Goal: Book appointment/travel/reservation

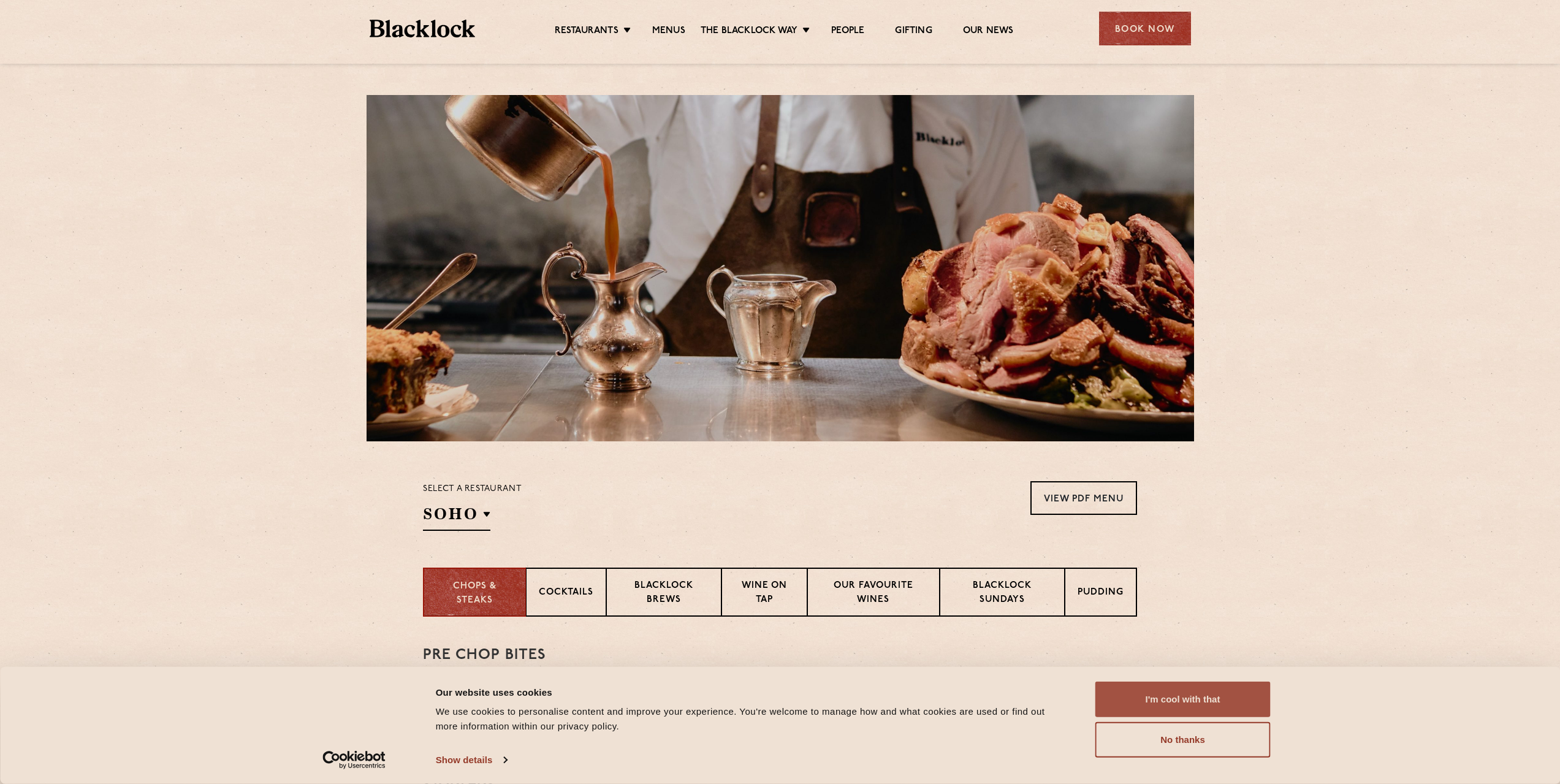
click at [1158, 709] on button "I'm cool with that" at bounding box center [1183, 699] width 176 height 35
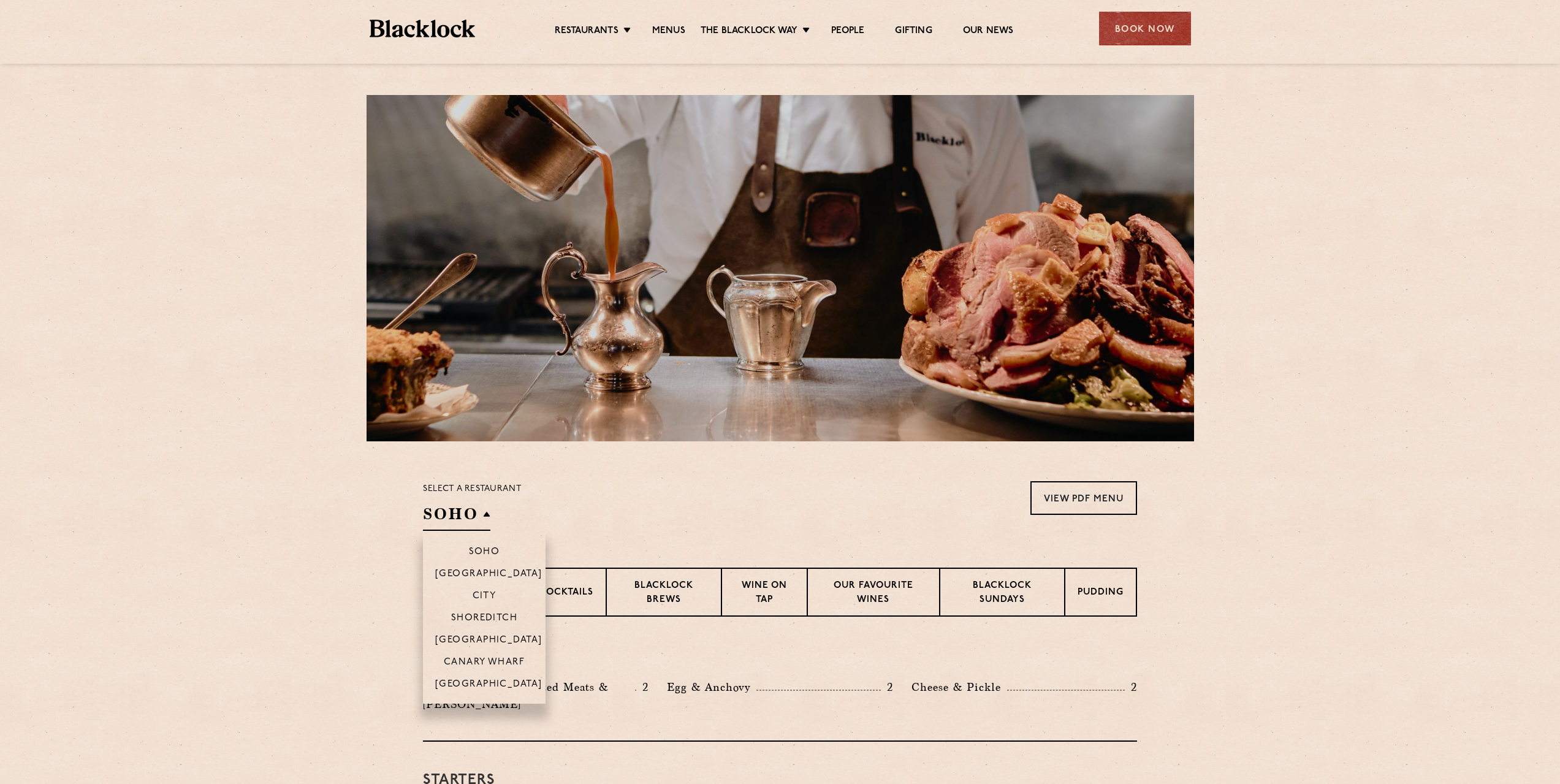
click at [464, 522] on h2 "SOHO" at bounding box center [456, 516] width 68 height 27
click at [493, 662] on p "Canary Wharf" at bounding box center [484, 662] width 81 height 13
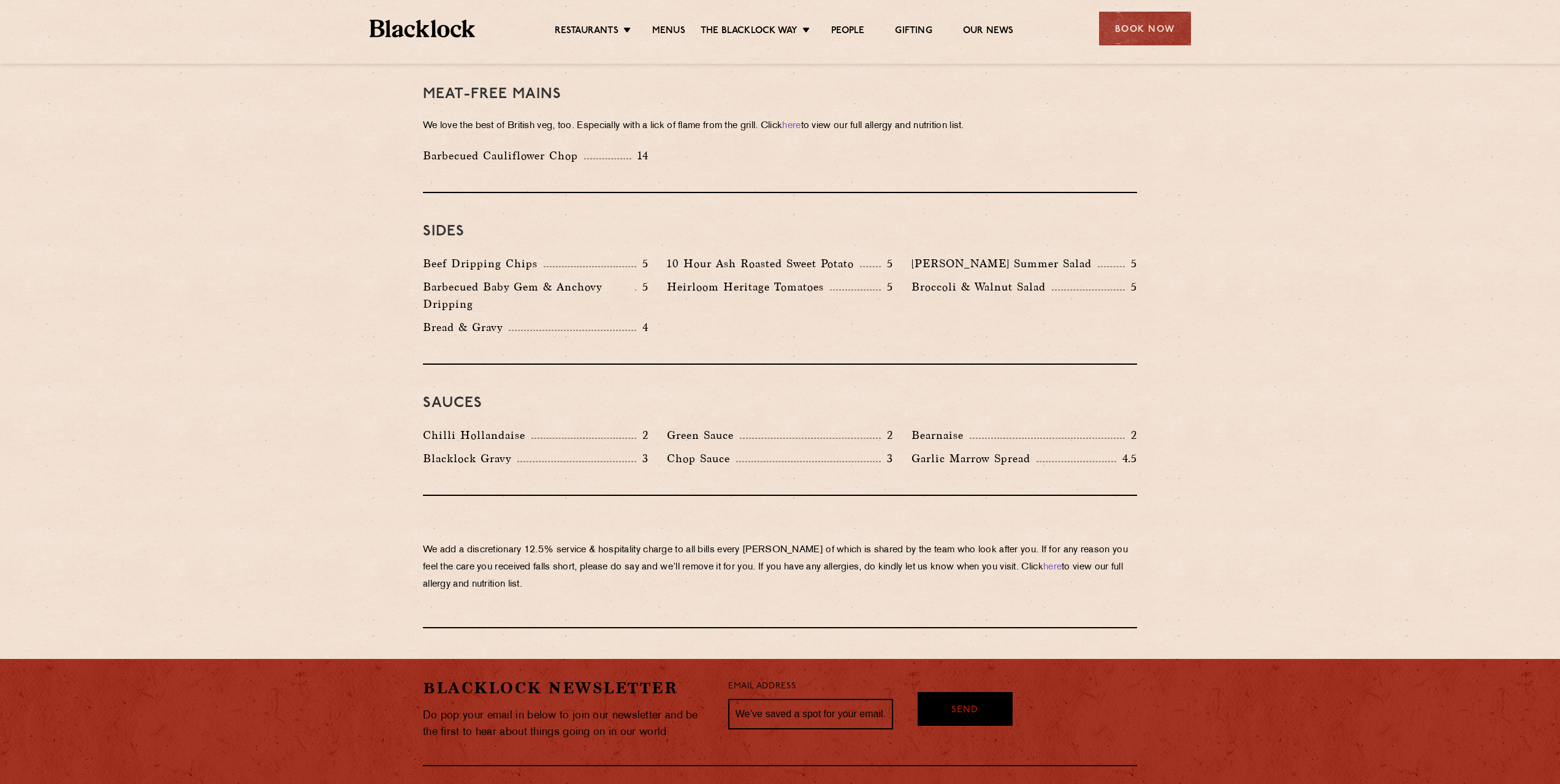
scroll to position [1886, 0]
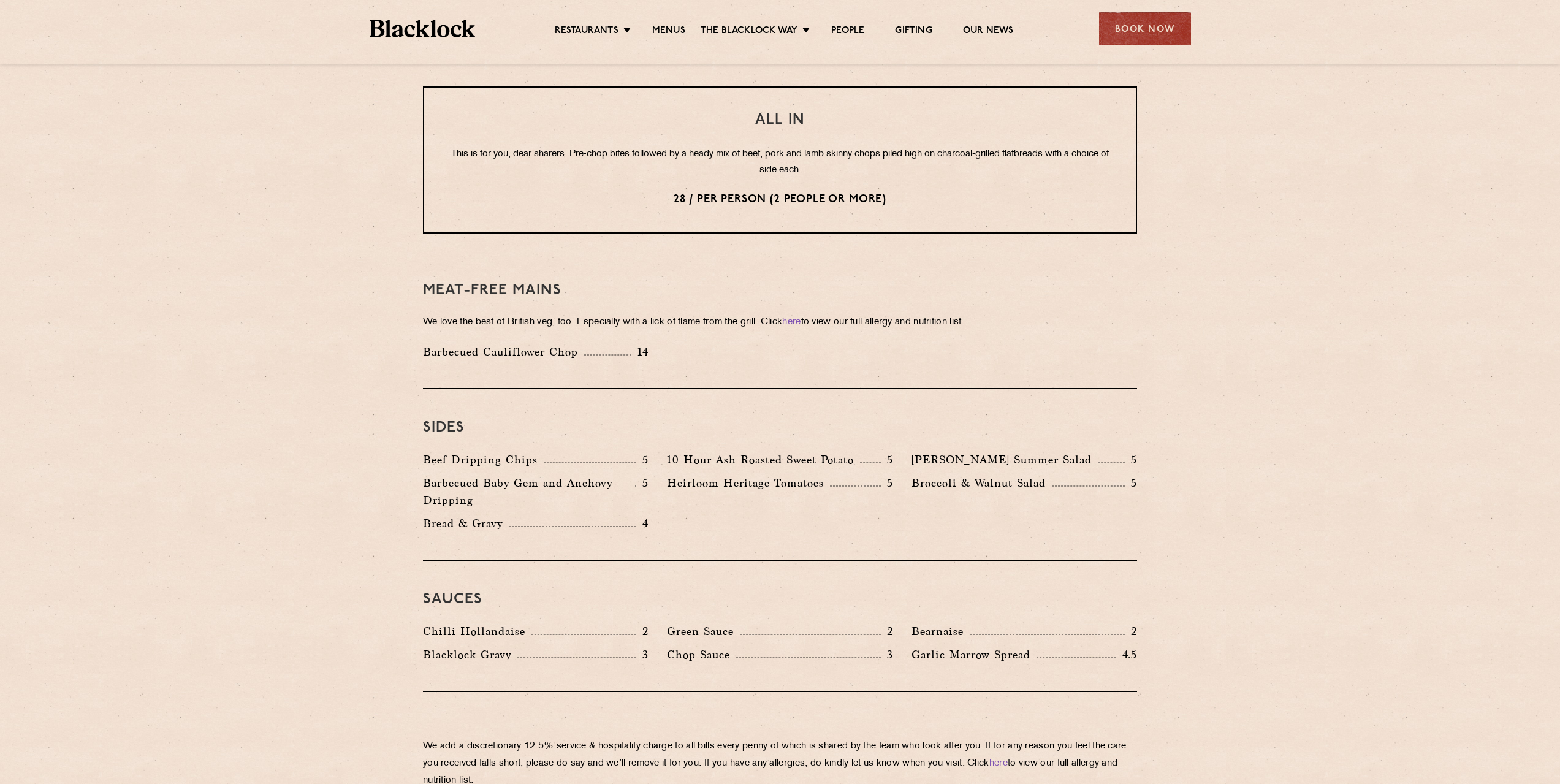
scroll to position [1433, 0]
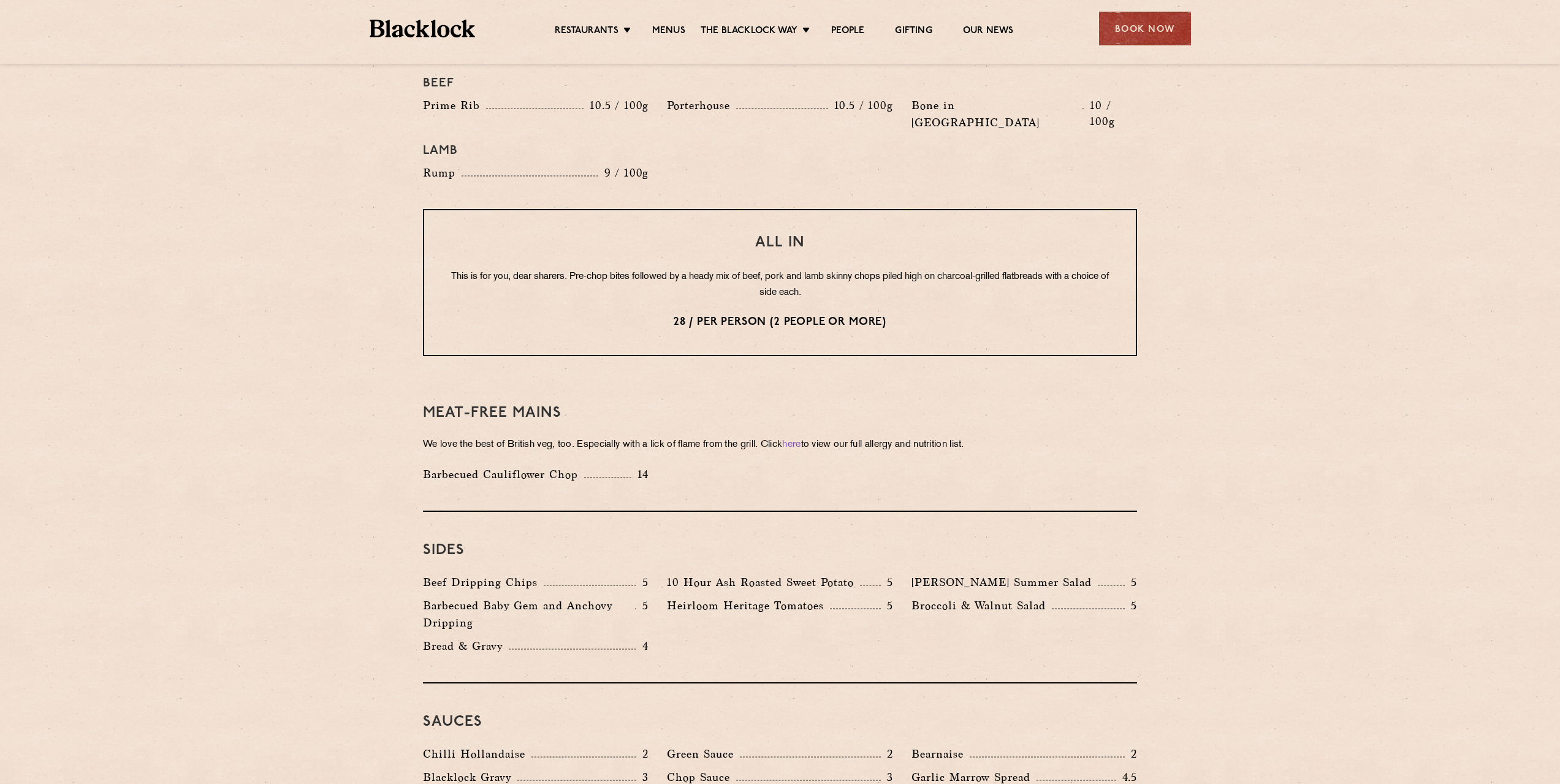
drag, startPoint x: 459, startPoint y: 240, endPoint x: 822, endPoint y: 267, distance: 364.0
click at [822, 269] on p "This is for you, dear sharers. Pre-chop bites followed by a heady mix of beef, …" at bounding box center [780, 284] width 663 height 32
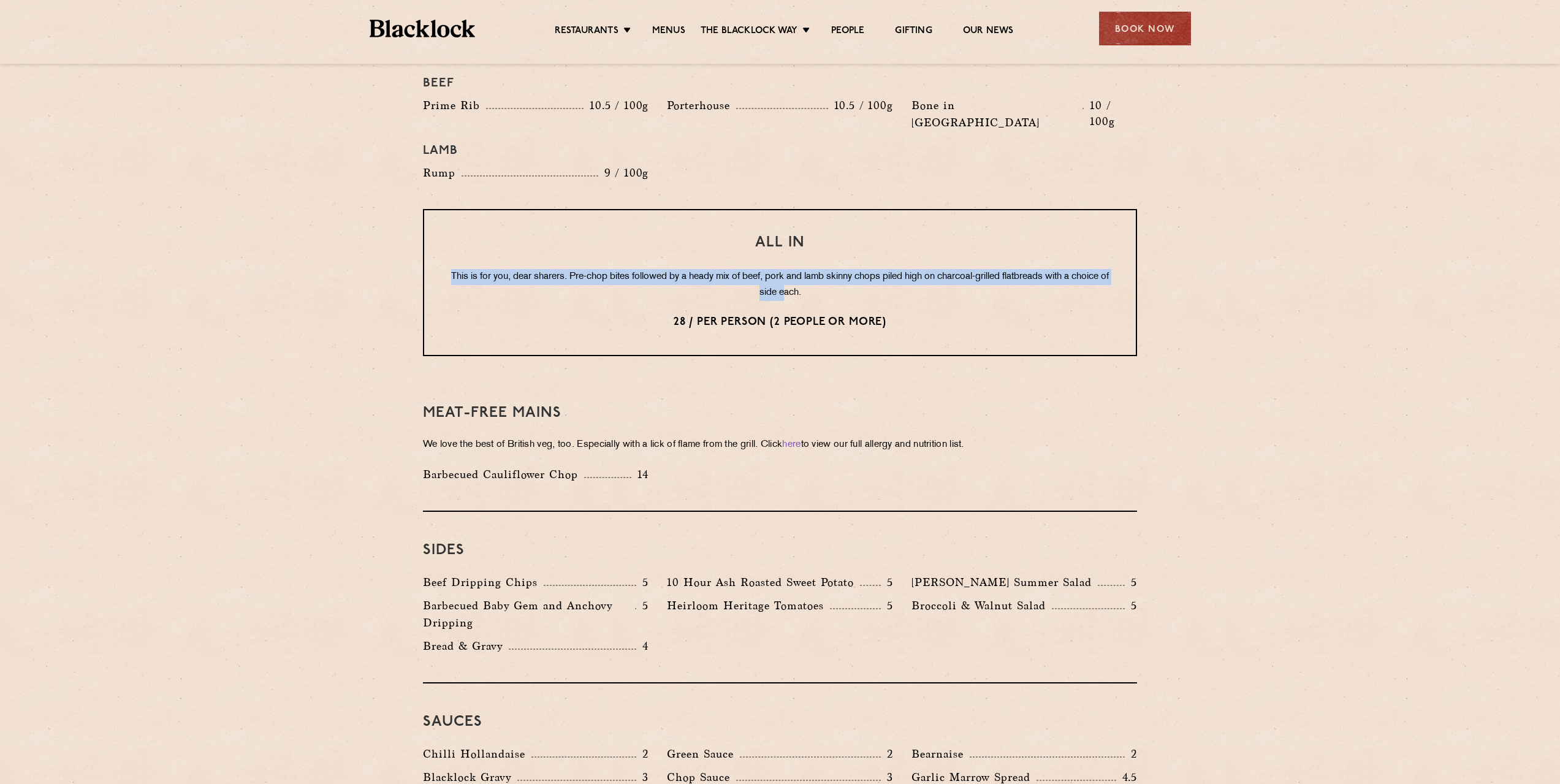
click at [885, 315] on p "28 / per person (2 people or more)" at bounding box center [780, 322] width 663 height 16
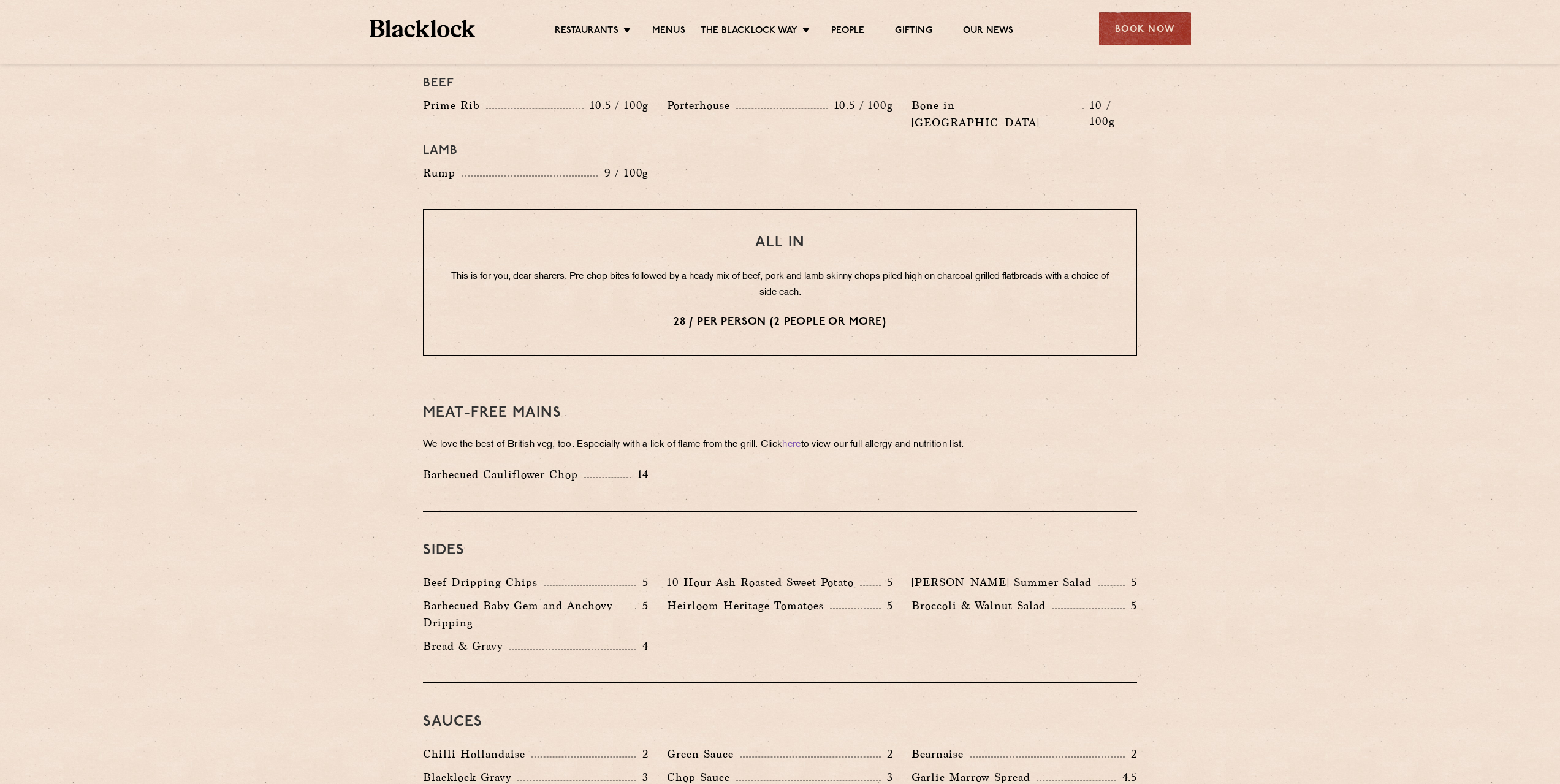
drag, startPoint x: 887, startPoint y: 288, endPoint x: 627, endPoint y: 283, distance: 260.0
click at [627, 315] on p "28 / per person (2 people or more)" at bounding box center [780, 322] width 663 height 16
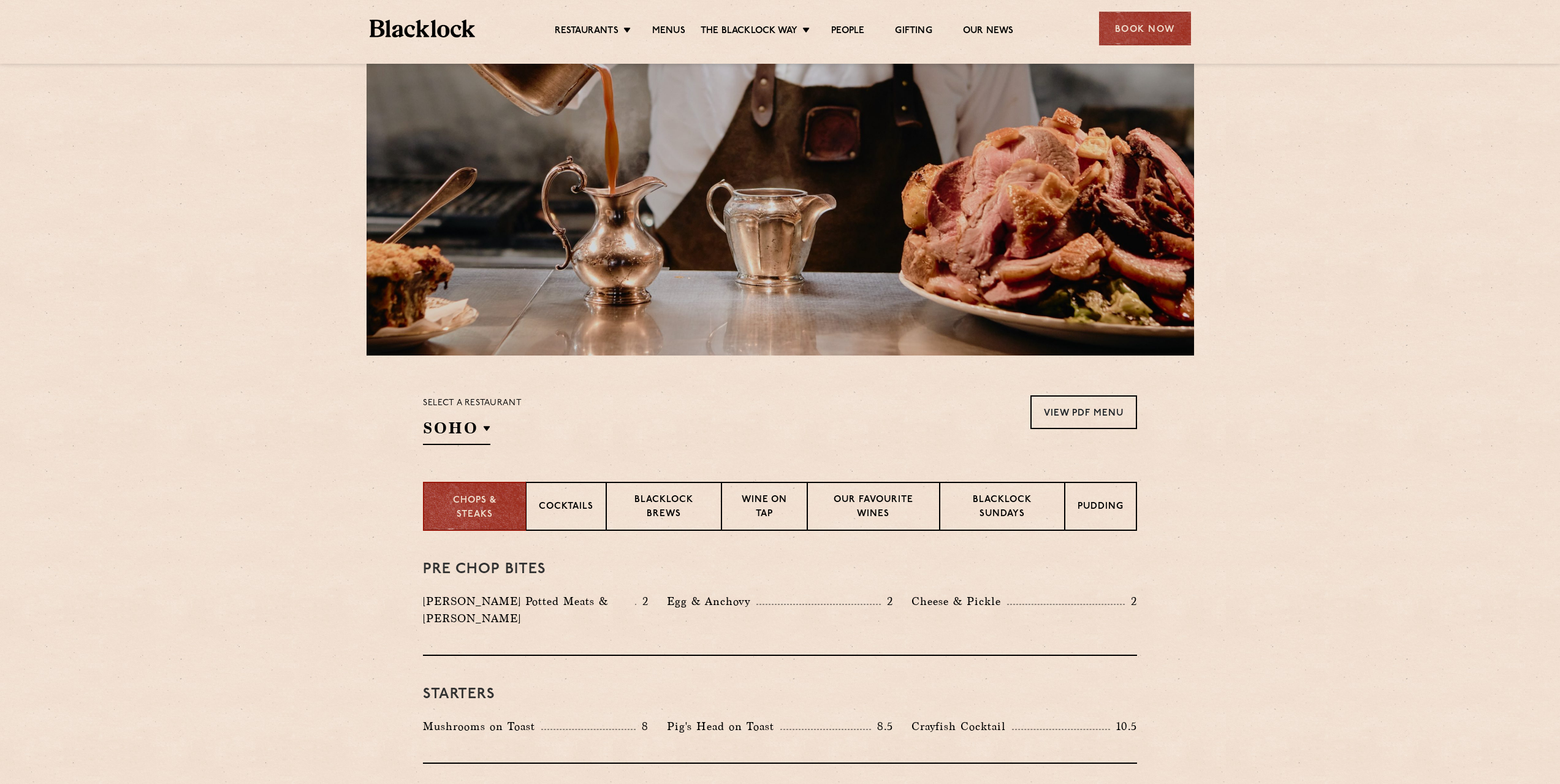
scroll to position [0, 0]
